Goal: Check status: Check status

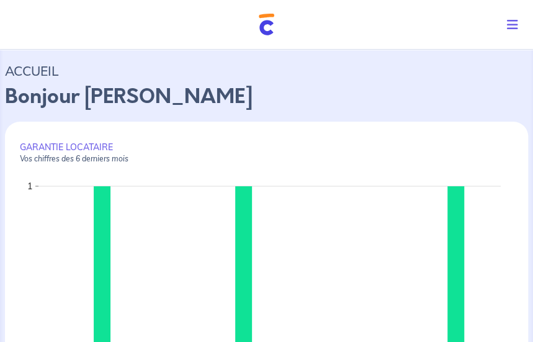
click at [511, 23] on icon "Toggle navigation" at bounding box center [512, 25] width 11 height 12
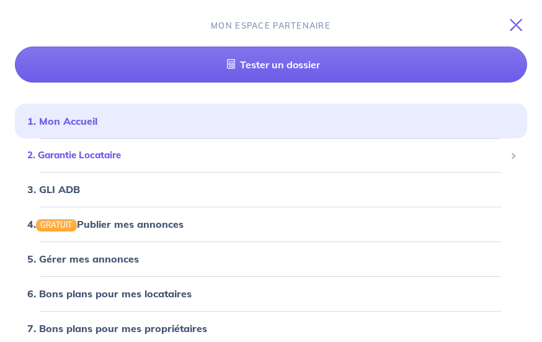
click at [96, 161] on span "2. Garantie Locataire" at bounding box center [266, 155] width 478 height 14
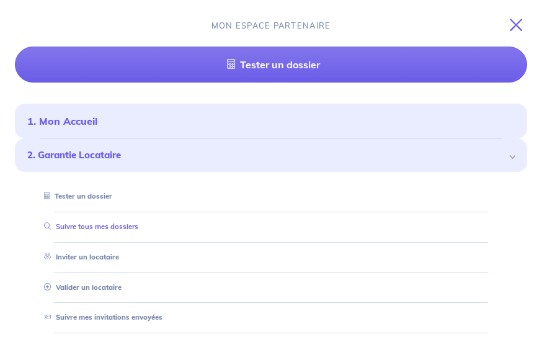
click at [114, 222] on link "Suivre tous mes dossiers" at bounding box center [88, 226] width 99 height 9
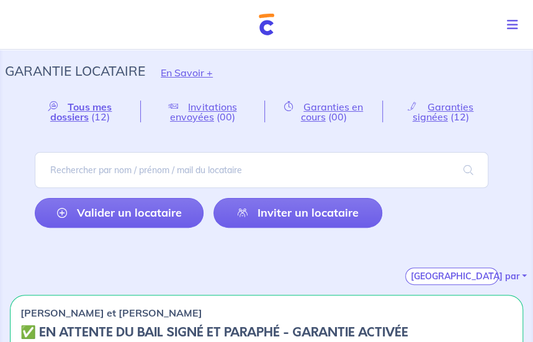
click at [510, 22] on icon "Toggle navigation" at bounding box center [512, 25] width 11 height 12
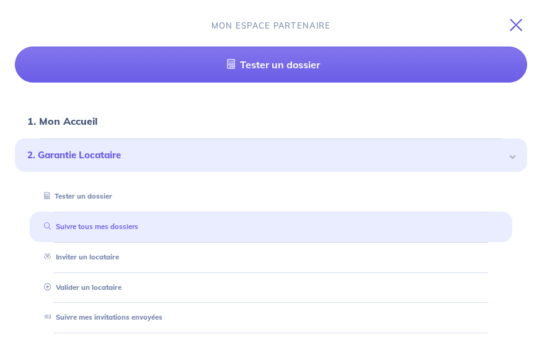
click at [104, 231] on link "Suivre tous mes dossiers" at bounding box center [88, 226] width 99 height 9
click at [92, 225] on link "Suivre tous mes dossiers" at bounding box center [88, 226] width 99 height 9
click at [519, 27] on icon "Toggle navigation" at bounding box center [516, 25] width 12 height 12
